Goal: Information Seeking & Learning: Understand process/instructions

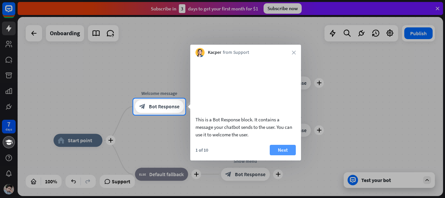
click at [286, 155] on button "Next" at bounding box center [283, 150] width 26 height 10
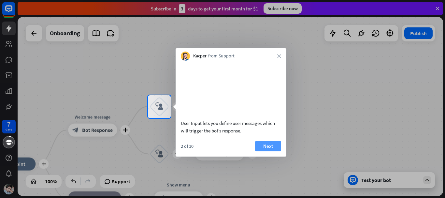
click at [271, 151] on button "Next" at bounding box center [268, 146] width 26 height 10
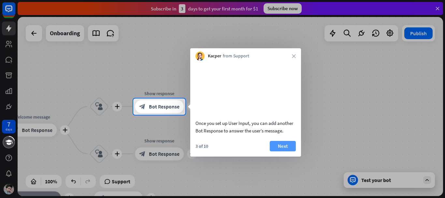
click at [279, 151] on button "Next" at bounding box center [283, 146] width 26 height 10
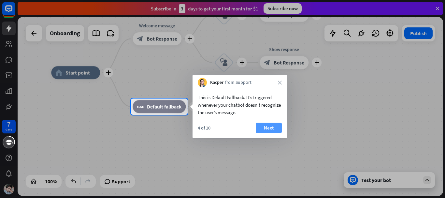
click at [262, 130] on button "Next" at bounding box center [269, 128] width 26 height 10
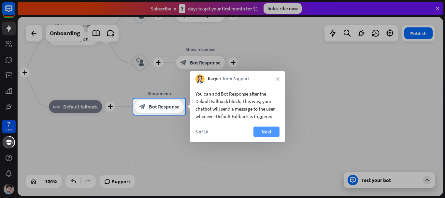
click at [262, 132] on button "Next" at bounding box center [267, 131] width 26 height 10
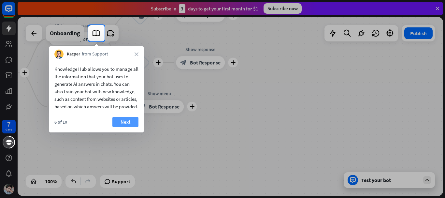
click at [131, 127] on button "Next" at bounding box center [125, 122] width 26 height 10
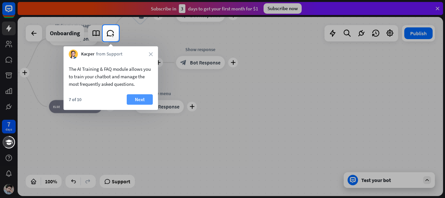
click at [137, 100] on button "Next" at bounding box center [140, 99] width 26 height 10
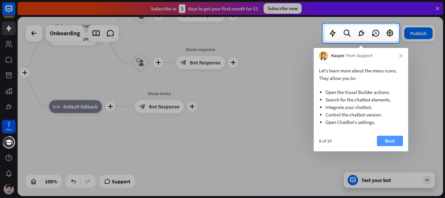
click at [384, 142] on button "Next" at bounding box center [390, 141] width 26 height 10
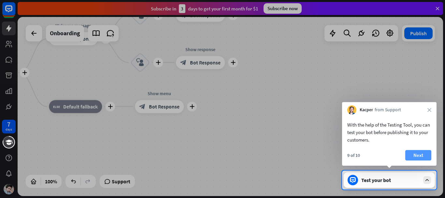
click at [424, 158] on button "Next" at bounding box center [418, 155] width 26 height 10
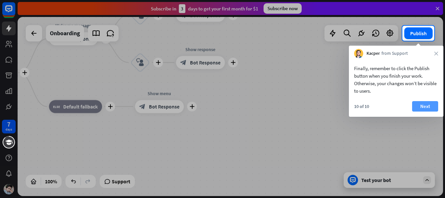
click at [424, 103] on button "Next" at bounding box center [425, 106] width 26 height 10
